Goal: Check status: Check status

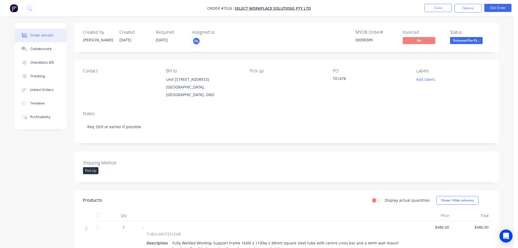
click at [16, 8] on img "button" at bounding box center [14, 8] width 8 height 8
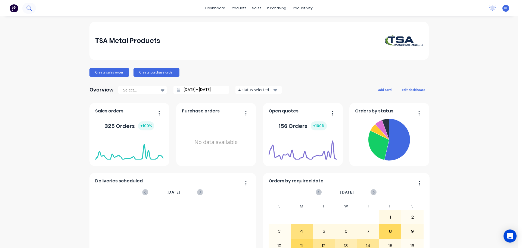
click at [31, 7] on icon at bounding box center [28, 7] width 5 height 5
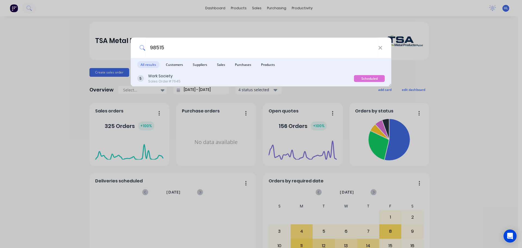
type input "98515"
click at [193, 78] on div "Work Society Sales Order #7645" at bounding box center [245, 78] width 217 height 11
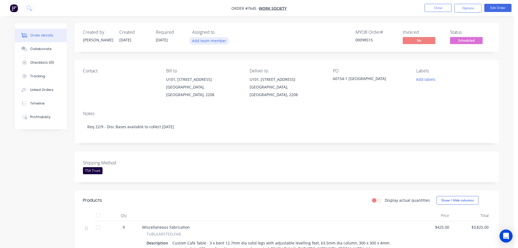
click at [213, 42] on button "Add team member" at bounding box center [209, 40] width 40 height 7
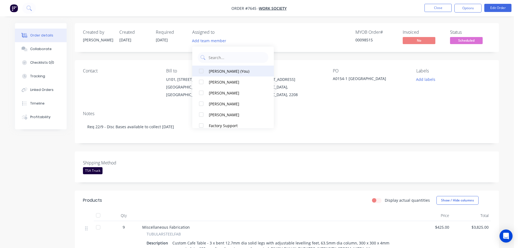
click at [201, 71] on div at bounding box center [201, 70] width 11 height 11
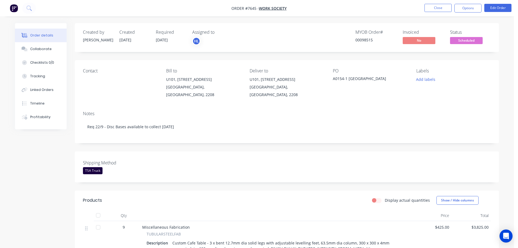
click at [240, 199] on header "Products Display actual quantities Show / Hide columns" at bounding box center [287, 200] width 424 height 20
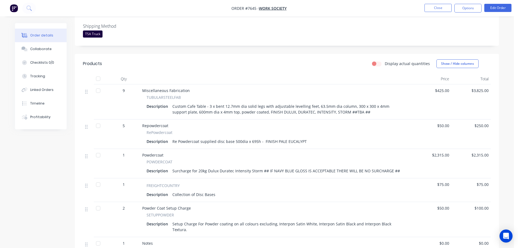
scroll to position [136, 0]
click at [32, 50] on div "Collaborate" at bounding box center [40, 48] width 21 height 5
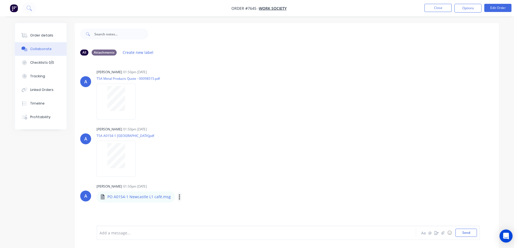
click at [179, 196] on icon "button" at bounding box center [179, 196] width 1 height 5
click at [202, 212] on button "Download" at bounding box center [214, 211] width 61 height 12
click at [46, 37] on div "Order details" at bounding box center [41, 35] width 23 height 5
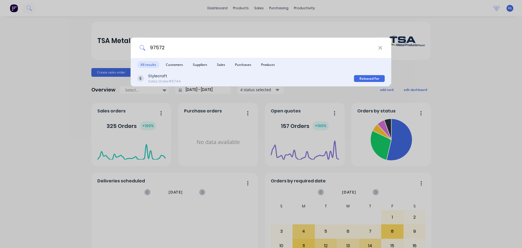
type input "97572"
click at [264, 82] on div "Stylecraft Sales Order #6744" at bounding box center [245, 78] width 217 height 11
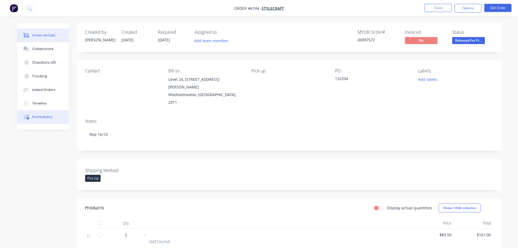
click at [37, 119] on button "Profitability" at bounding box center [43, 117] width 52 height 14
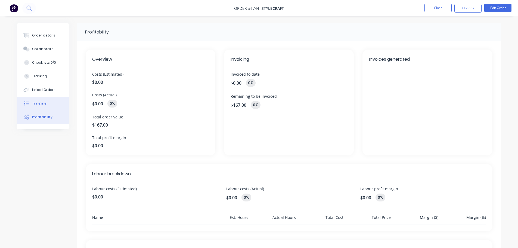
click at [42, 105] on div "Timeline" at bounding box center [39, 103] width 14 height 5
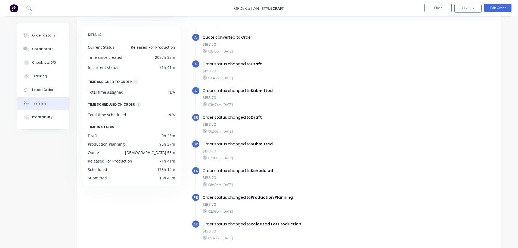
scroll to position [42, 0]
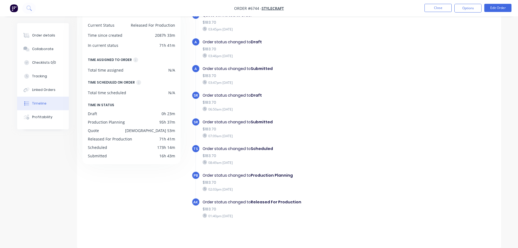
click at [15, 10] on img "button" at bounding box center [14, 8] width 8 height 8
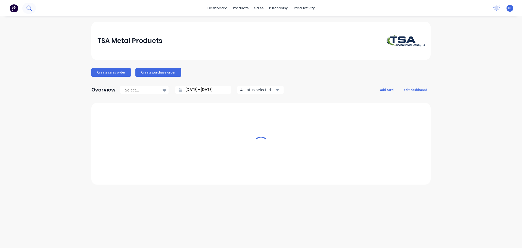
click at [30, 7] on icon at bounding box center [28, 7] width 5 height 5
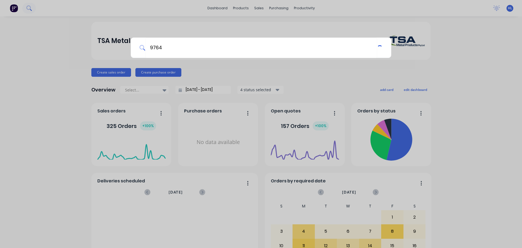
type input "97648"
